Goal: Task Accomplishment & Management: Use online tool/utility

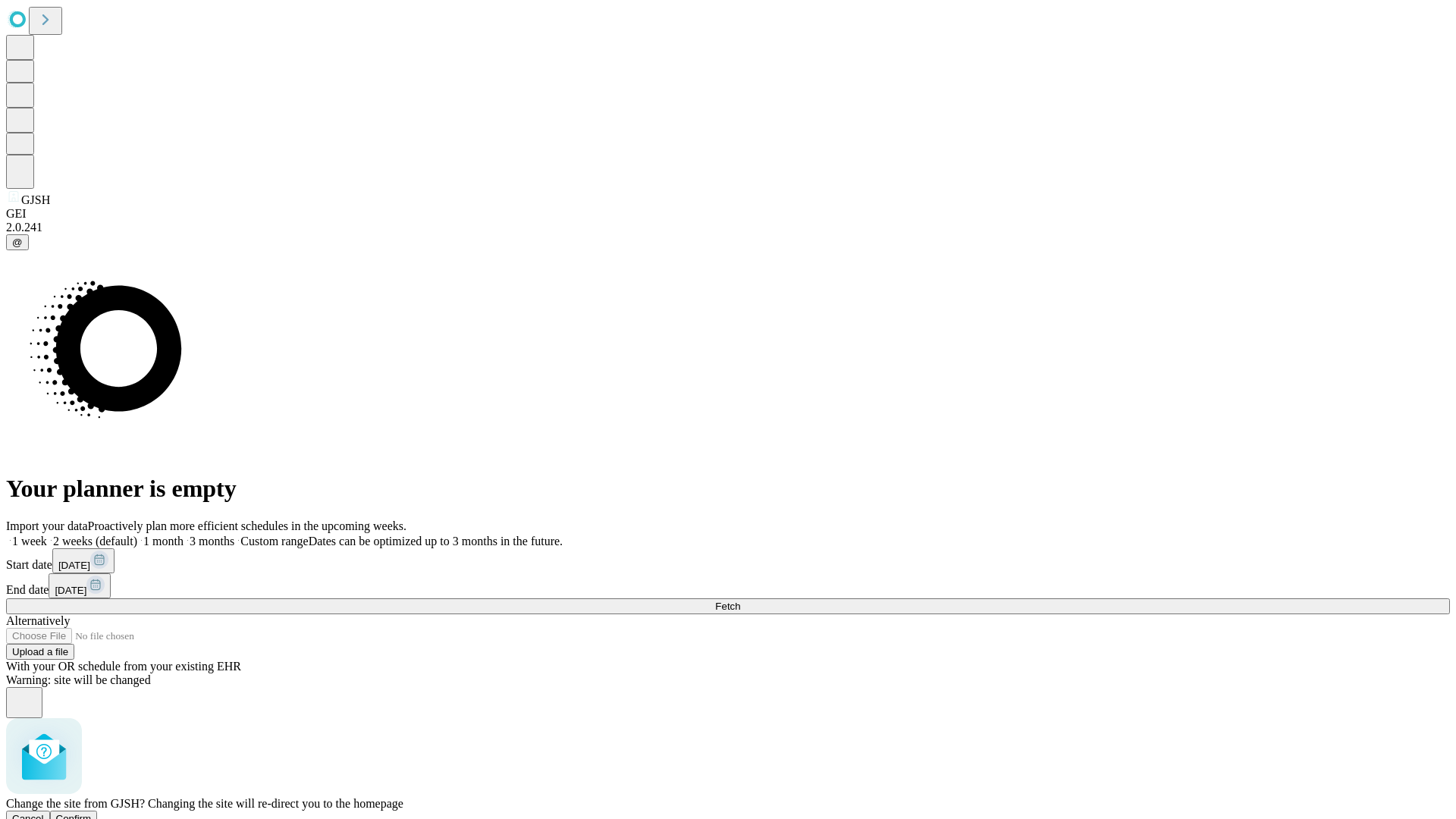
click at [92, 813] on span "Confirm" at bounding box center [74, 819] width 35 height 11
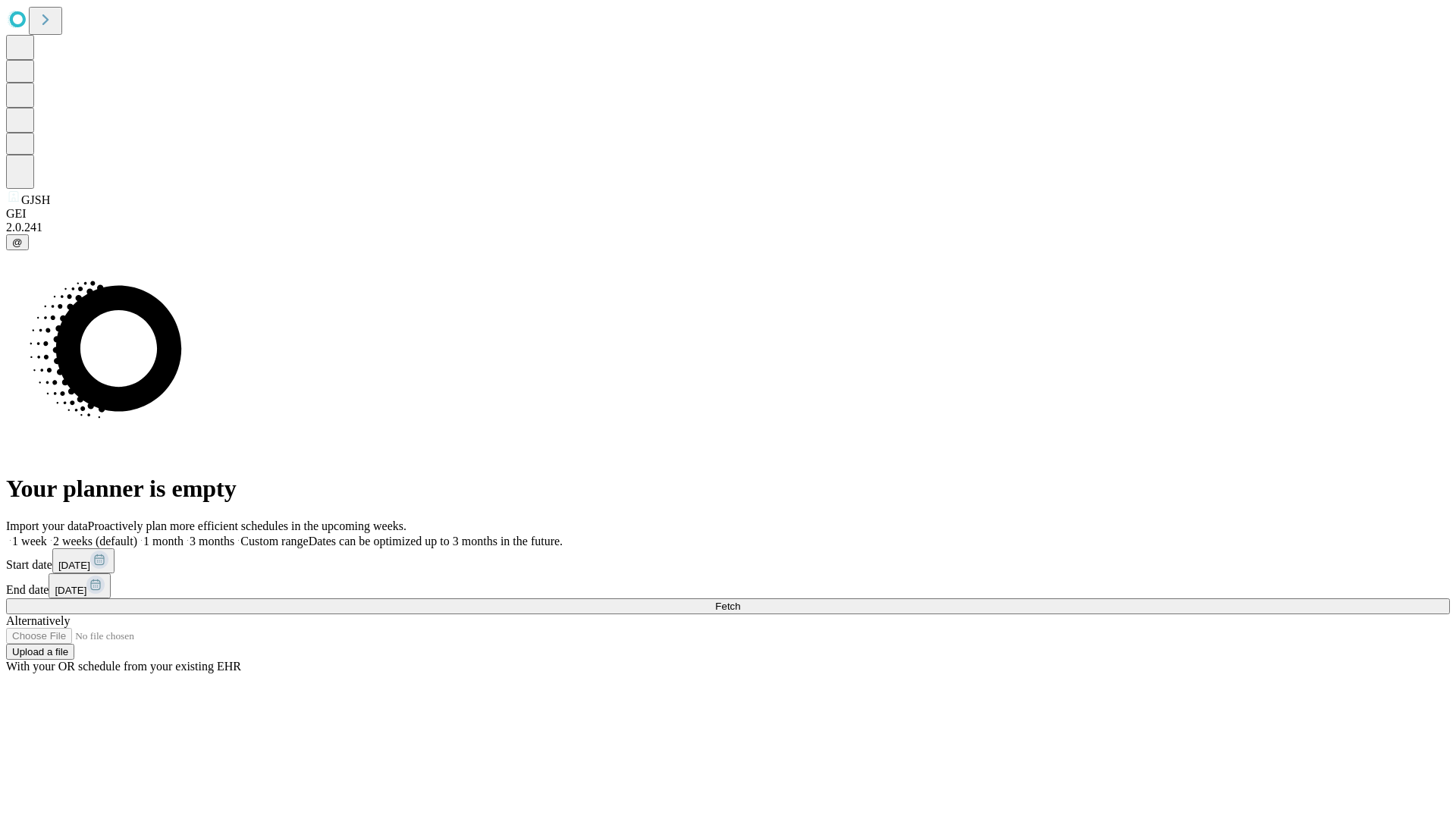
click at [137, 534] on label "2 weeks (default)" at bounding box center [92, 541] width 90 height 13
click at [740, 601] on span "Fetch" at bounding box center [727, 607] width 25 height 11
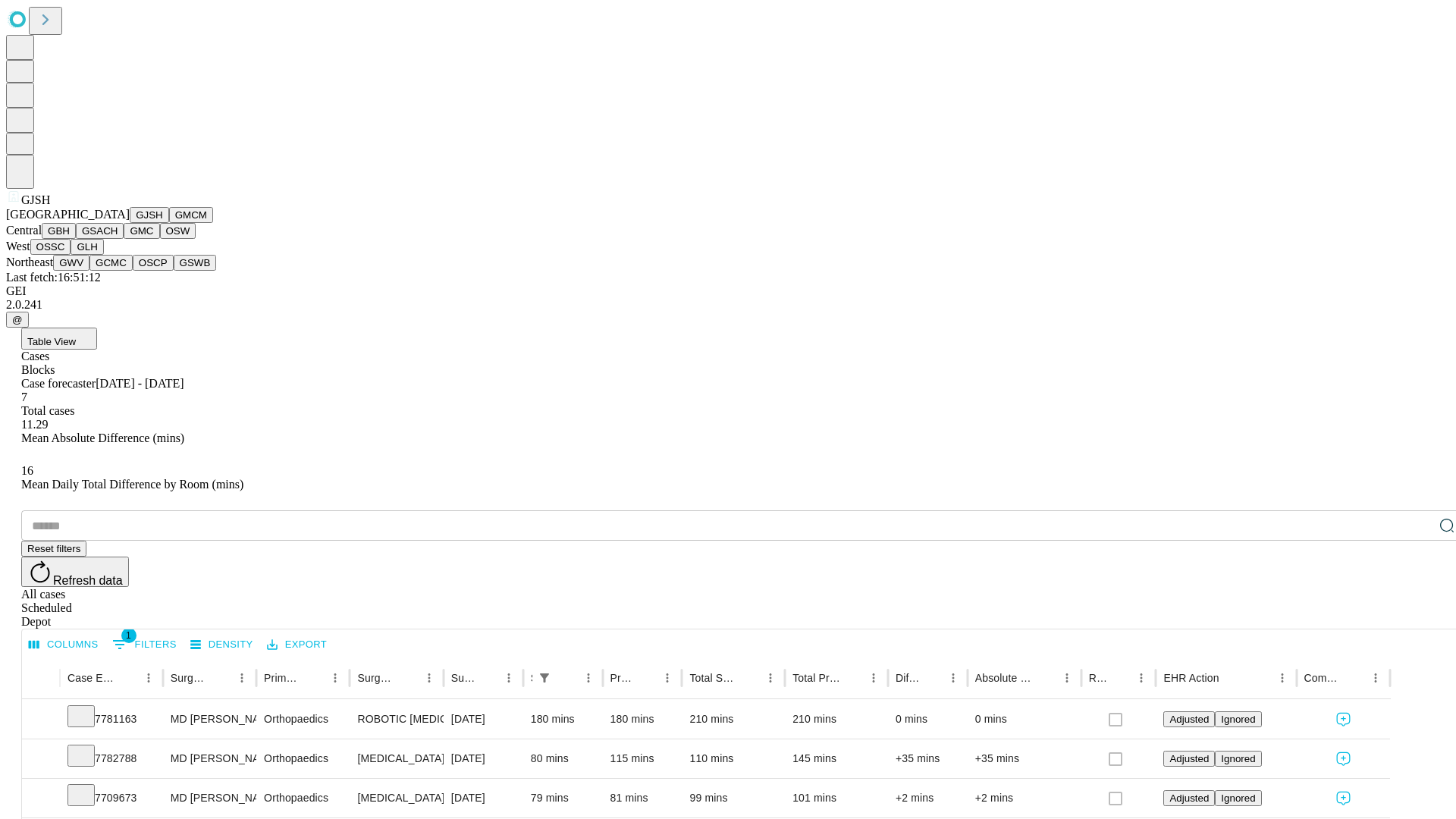
click at [169, 223] on button "GMCM" at bounding box center [190, 214] width 44 height 16
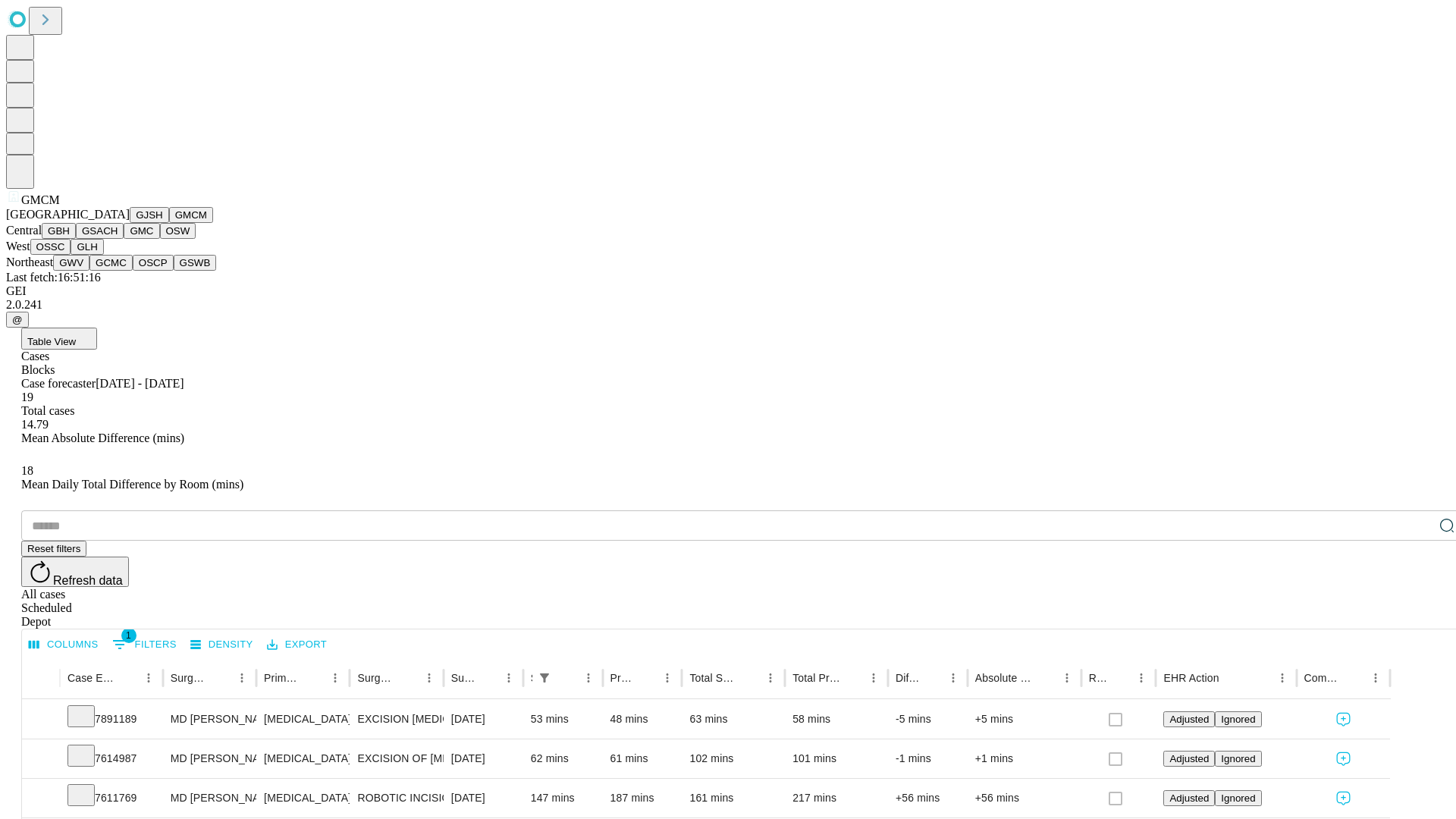
click at [76, 239] on button "GBH" at bounding box center [58, 230] width 34 height 16
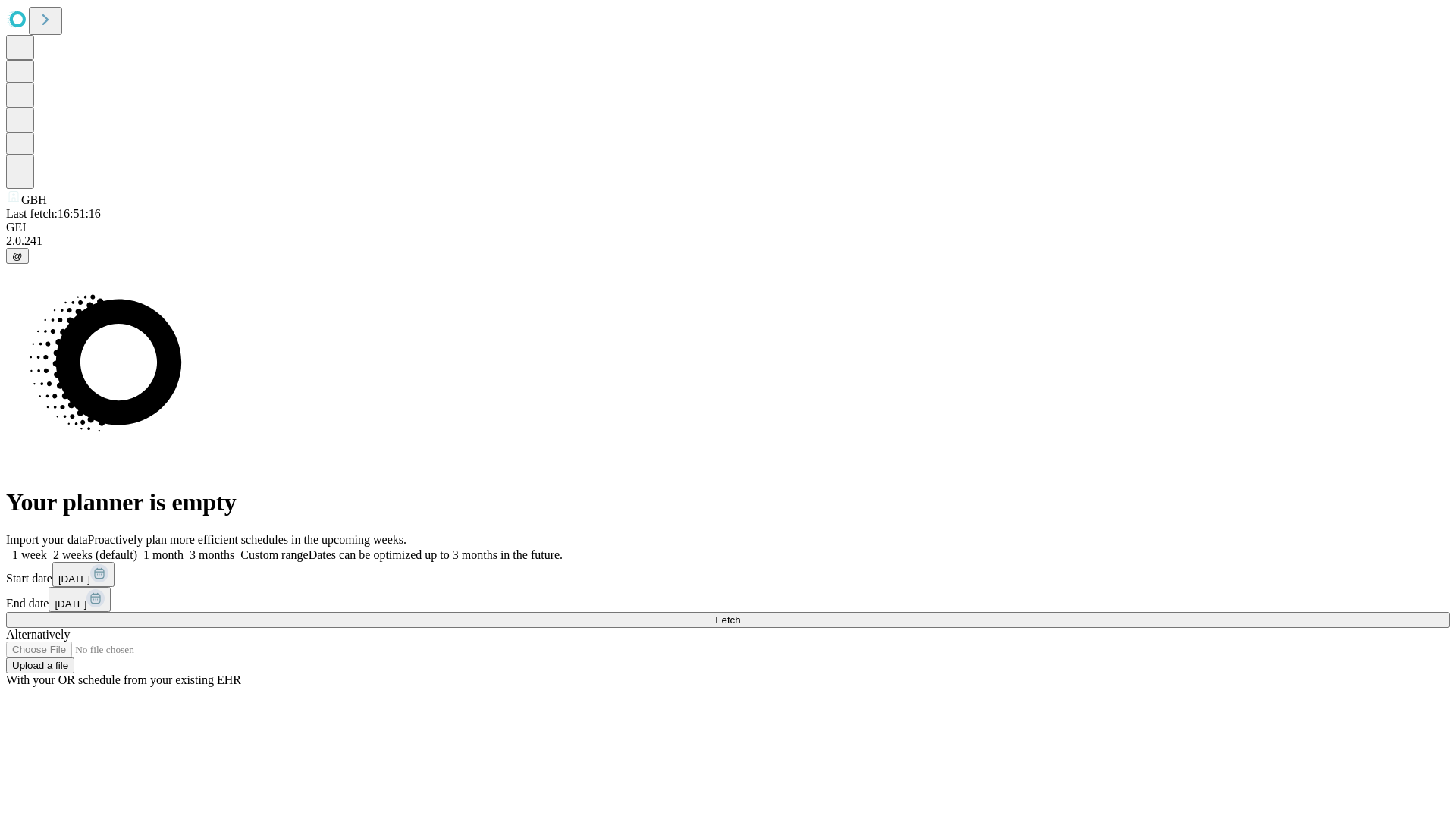
click at [740, 614] on span "Fetch" at bounding box center [727, 620] width 25 height 11
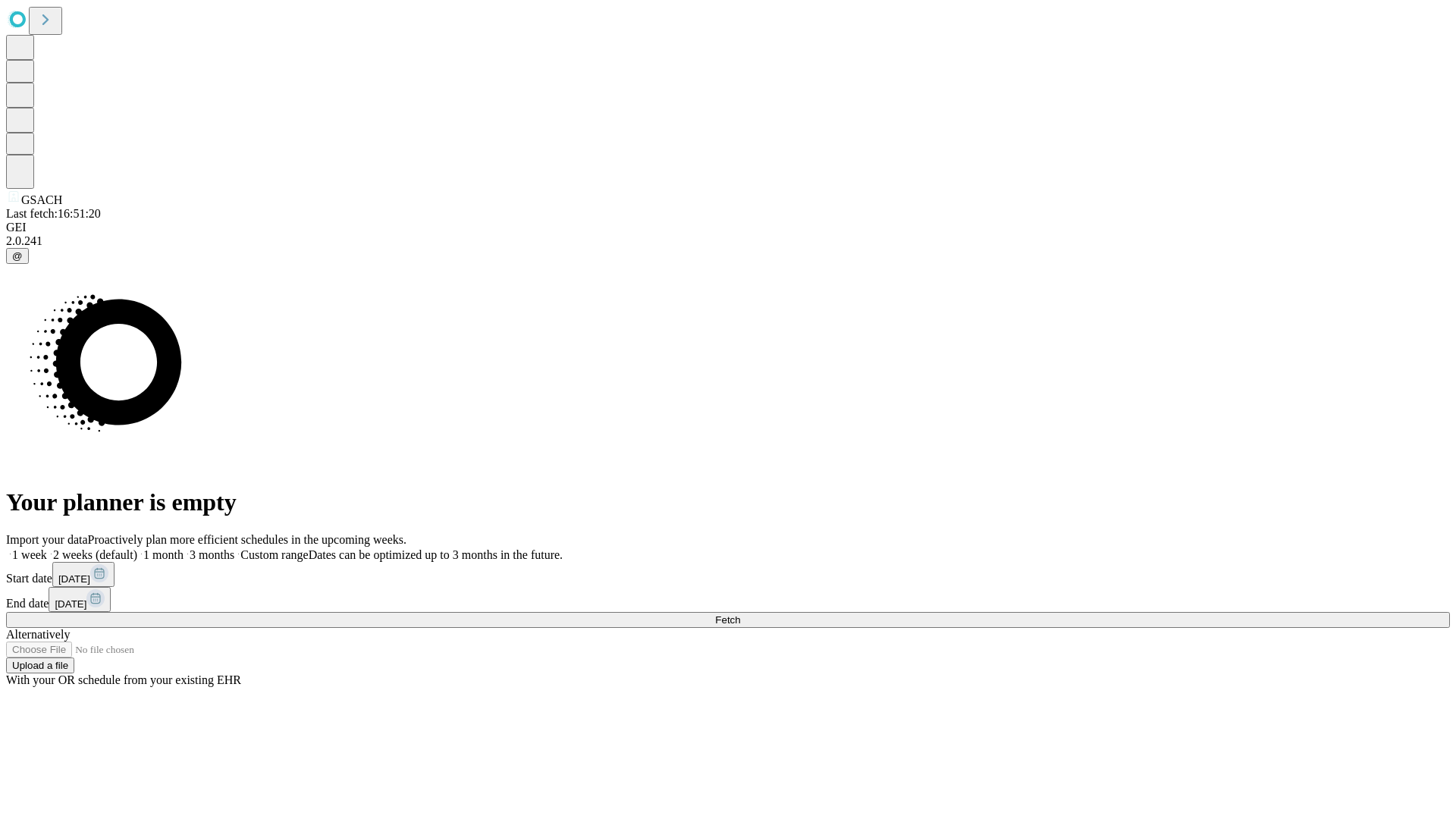
click at [137, 548] on label "2 weeks (default)" at bounding box center [92, 555] width 90 height 13
click at [740, 614] on span "Fetch" at bounding box center [727, 620] width 25 height 11
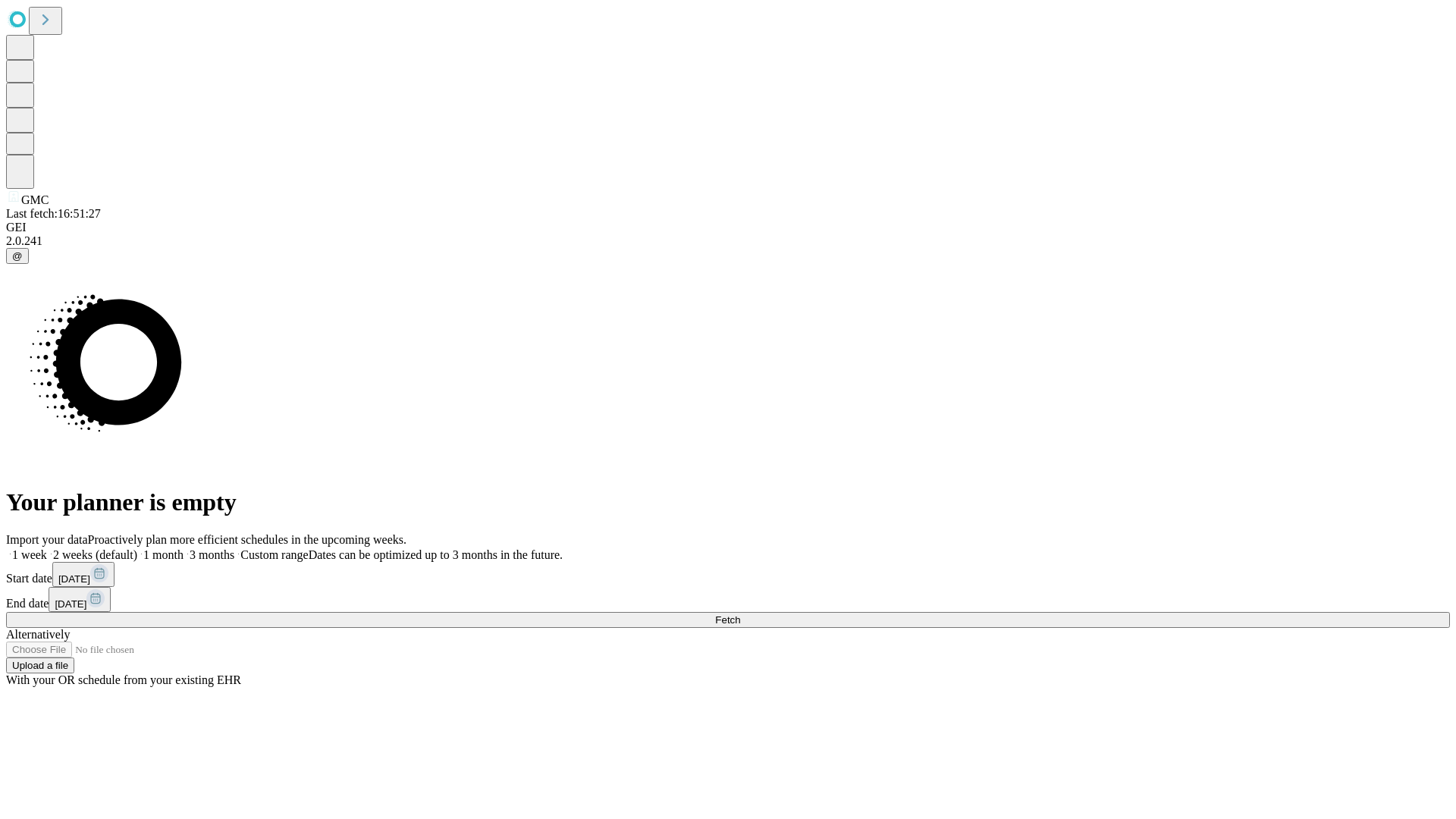
click at [740, 614] on span "Fetch" at bounding box center [727, 620] width 25 height 11
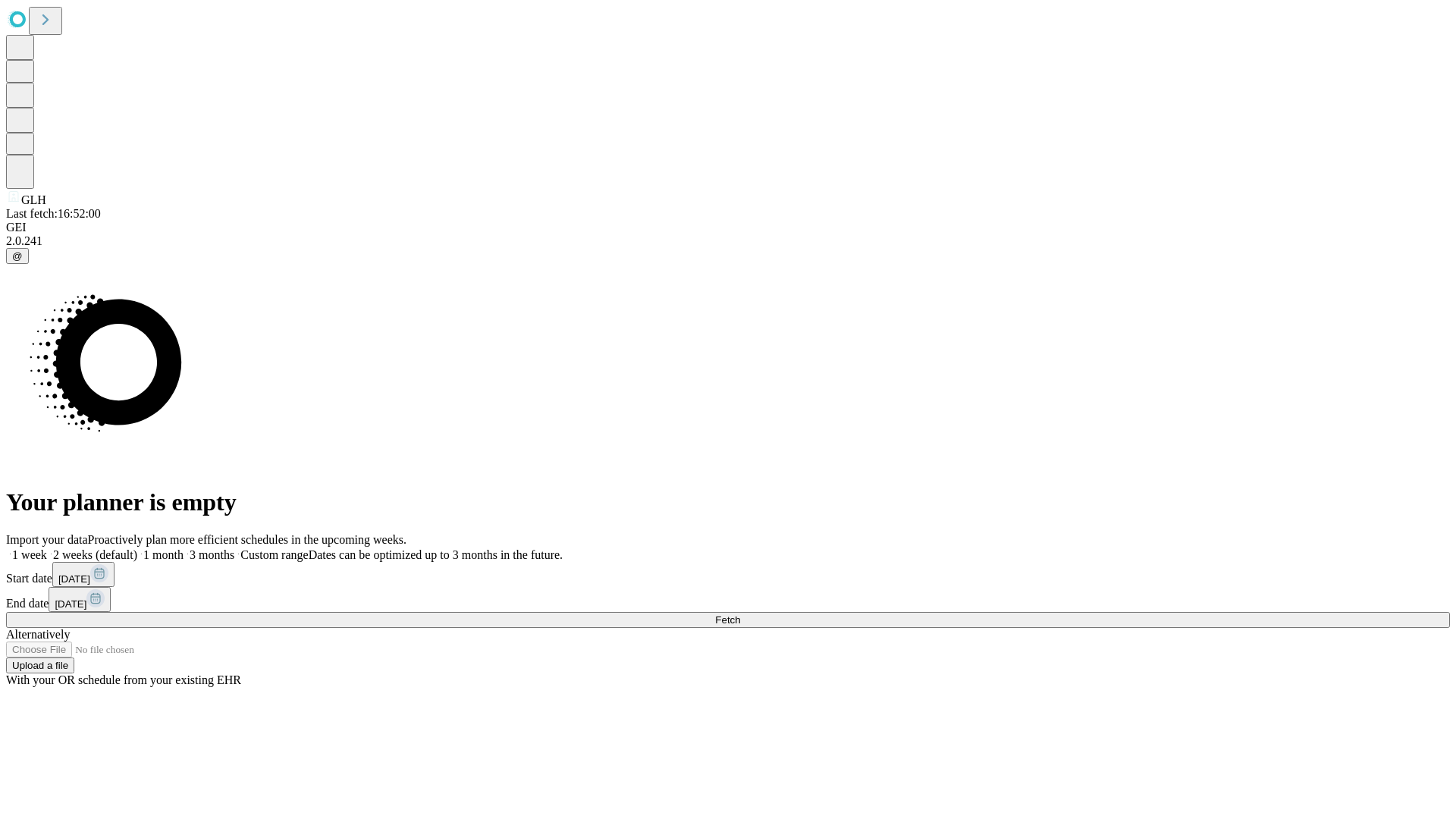
click at [137, 548] on label "2 weeks (default)" at bounding box center [92, 555] width 90 height 13
click at [740, 614] on span "Fetch" at bounding box center [727, 620] width 25 height 11
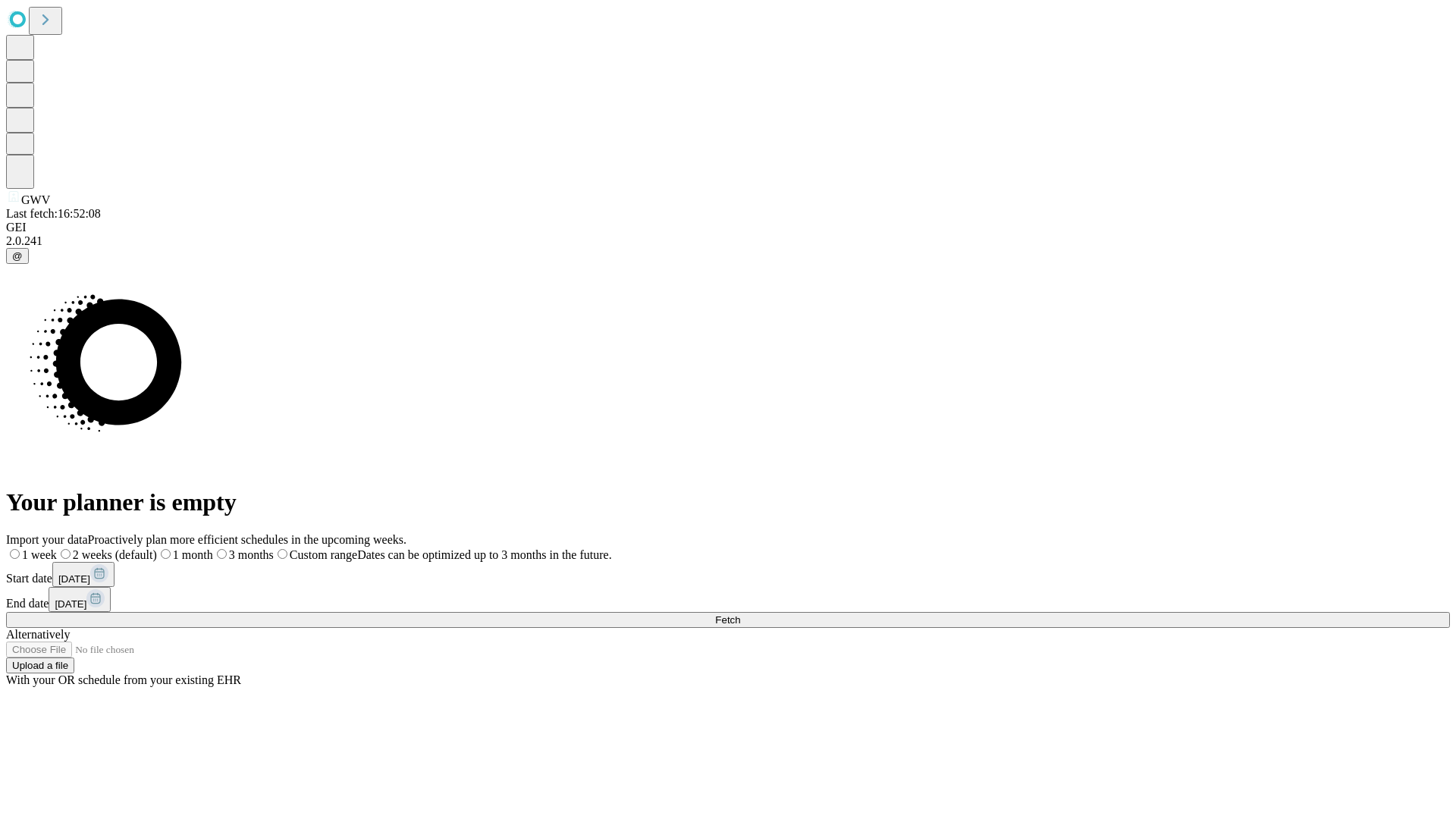
click at [157, 548] on label "2 weeks (default)" at bounding box center [107, 555] width 100 height 13
click at [740, 614] on span "Fetch" at bounding box center [727, 620] width 25 height 11
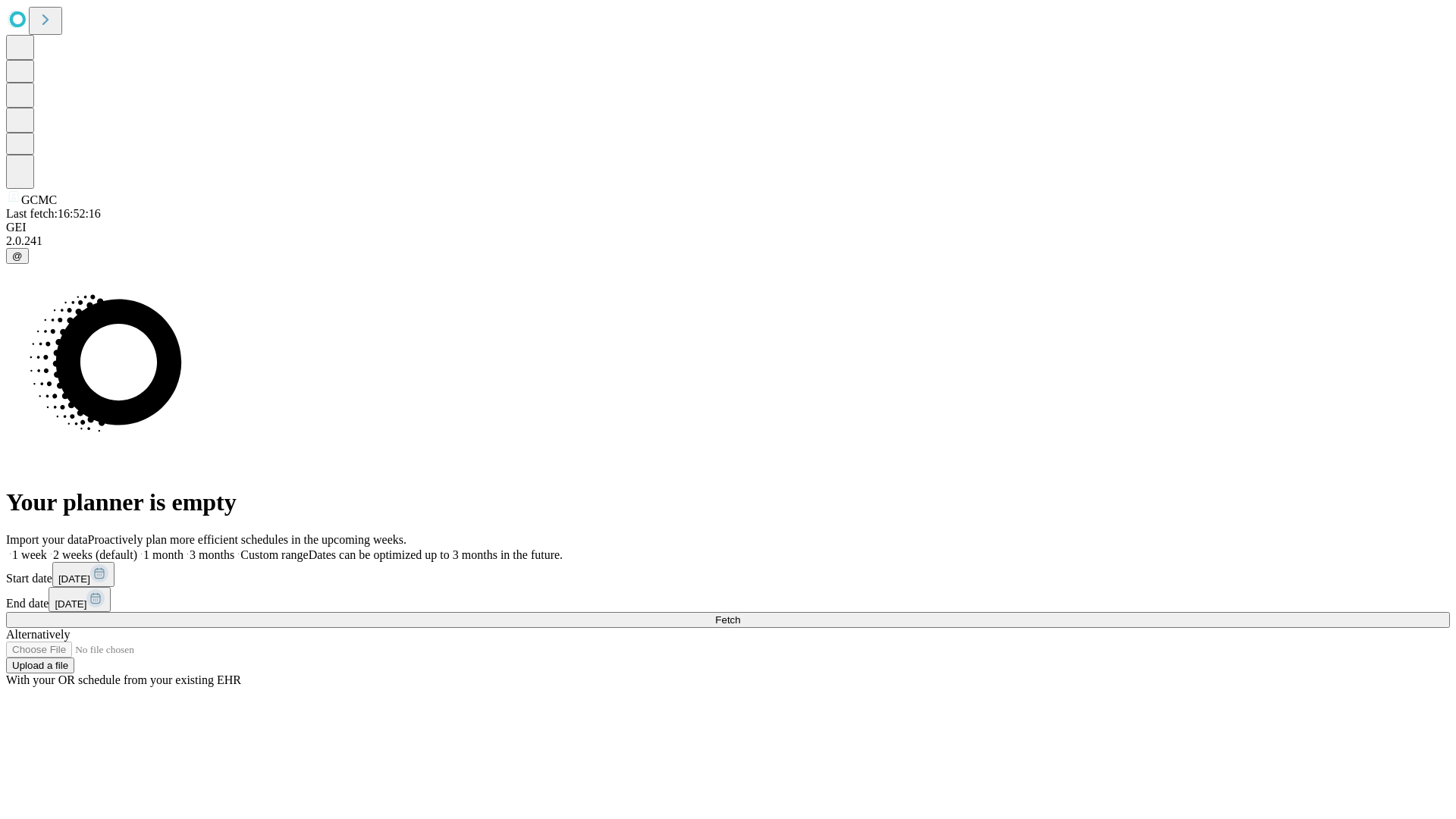
click at [740, 614] on span "Fetch" at bounding box center [727, 620] width 25 height 11
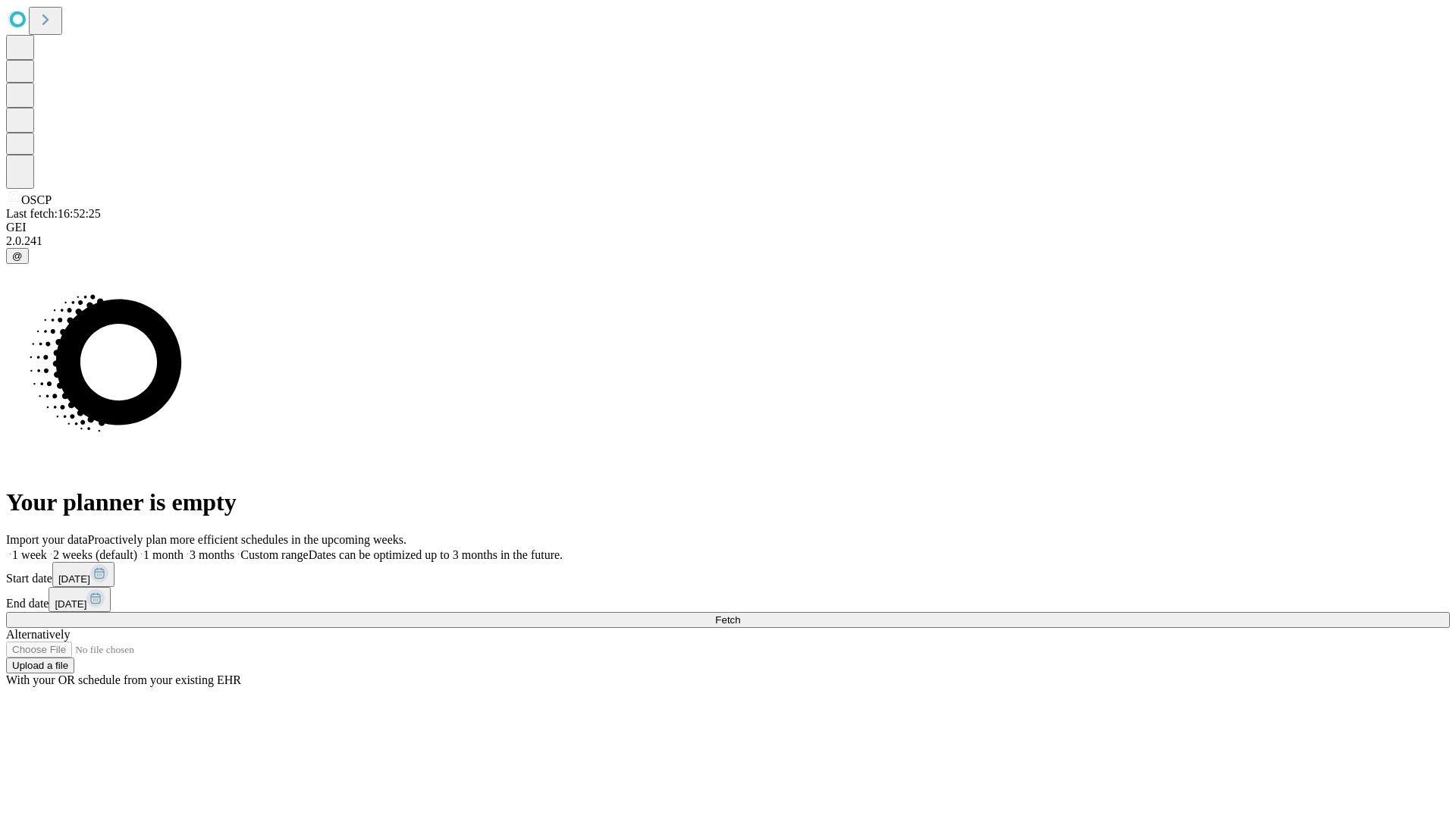
click at [137, 548] on label "2 weeks (default)" at bounding box center [92, 555] width 90 height 13
click at [740, 614] on span "Fetch" at bounding box center [727, 620] width 25 height 11
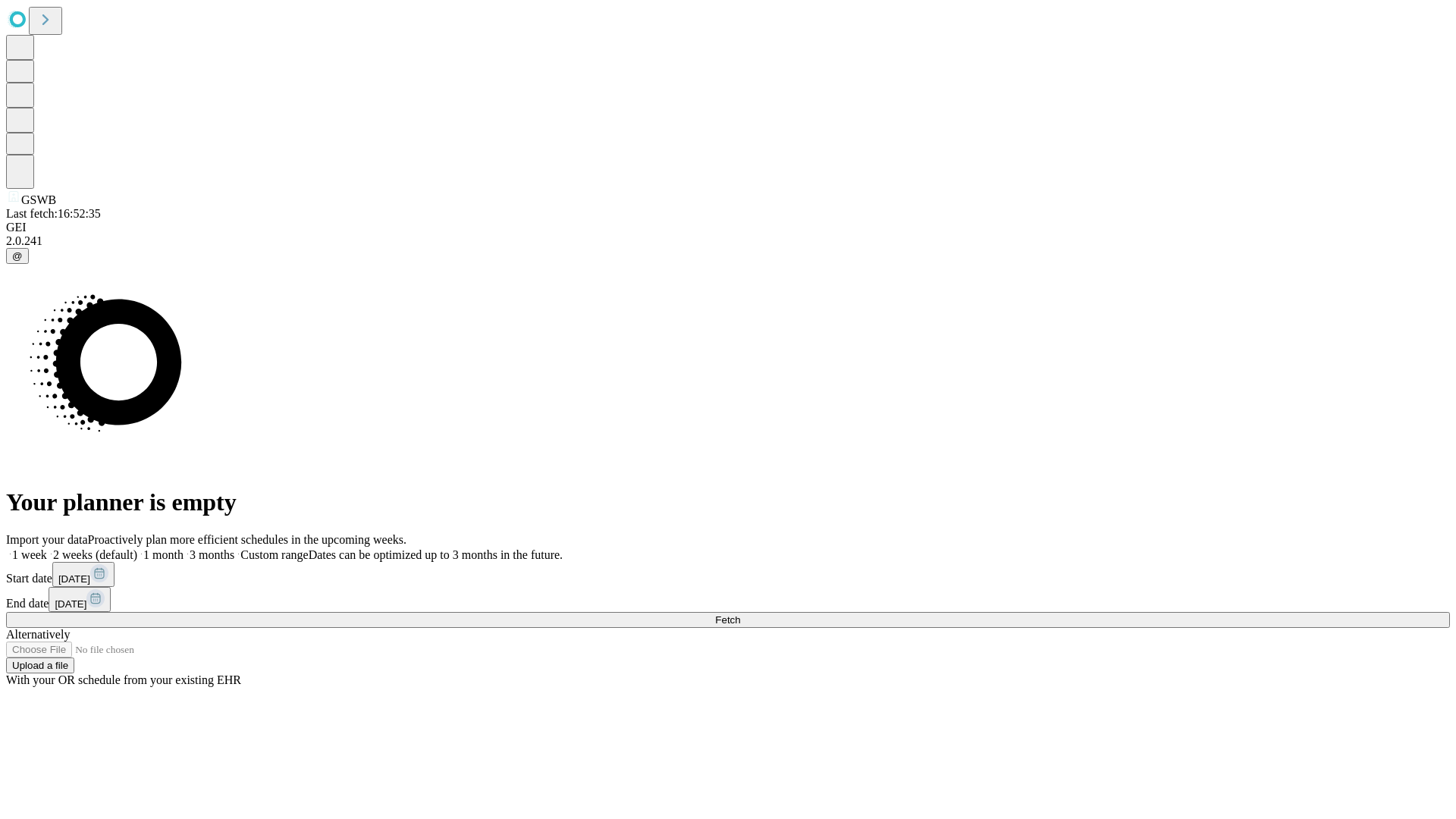
click at [137, 548] on label "2 weeks (default)" at bounding box center [92, 555] width 90 height 13
click at [740, 614] on span "Fetch" at bounding box center [727, 620] width 25 height 11
